Goal: Task Accomplishment & Management: Manage account settings

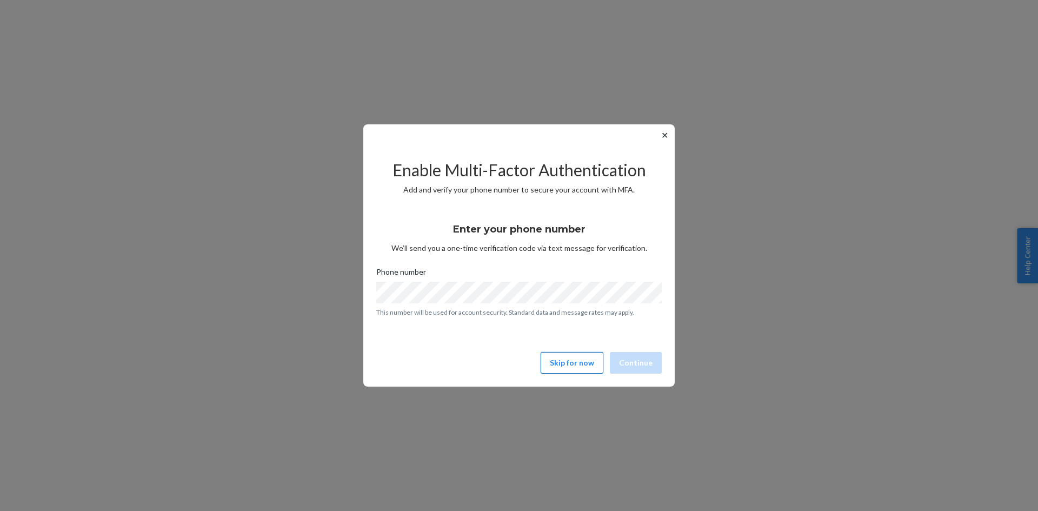
click at [568, 353] on button "Skip for now" at bounding box center [571, 363] width 63 height 22
click at [585, 368] on button "Skip for now" at bounding box center [571, 363] width 63 height 22
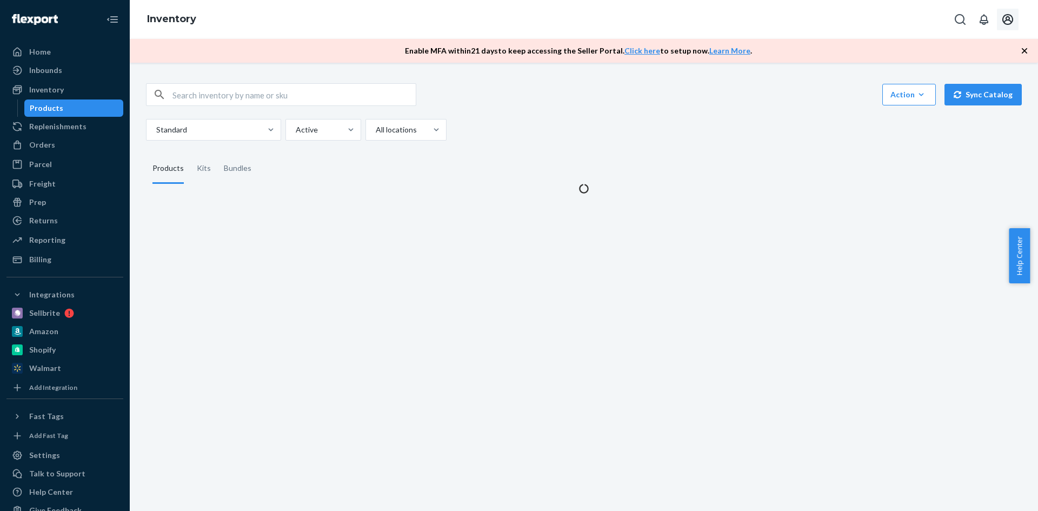
click at [1013, 19] on icon "Open account menu" at bounding box center [1007, 19] width 13 height 13
click at [942, 117] on div "Log out" at bounding box center [982, 127] width 81 height 20
